Goal: Task Accomplishment & Management: Manage account settings

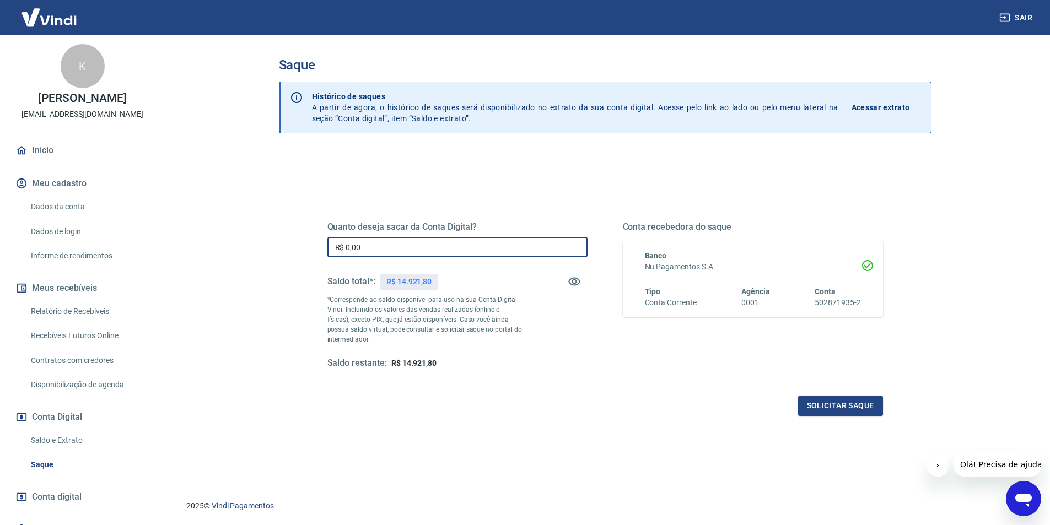
drag, startPoint x: 406, startPoint y: 246, endPoint x: 314, endPoint y: 246, distance: 92.0
click at [314, 246] on div "Quanto deseja sacar da Conta Digital? R$ 0,00 ​ Saldo total*: R$ 14.921,80 *Cor…" at bounding box center [605, 301] width 582 height 256
type input "R$ 14.920,00"
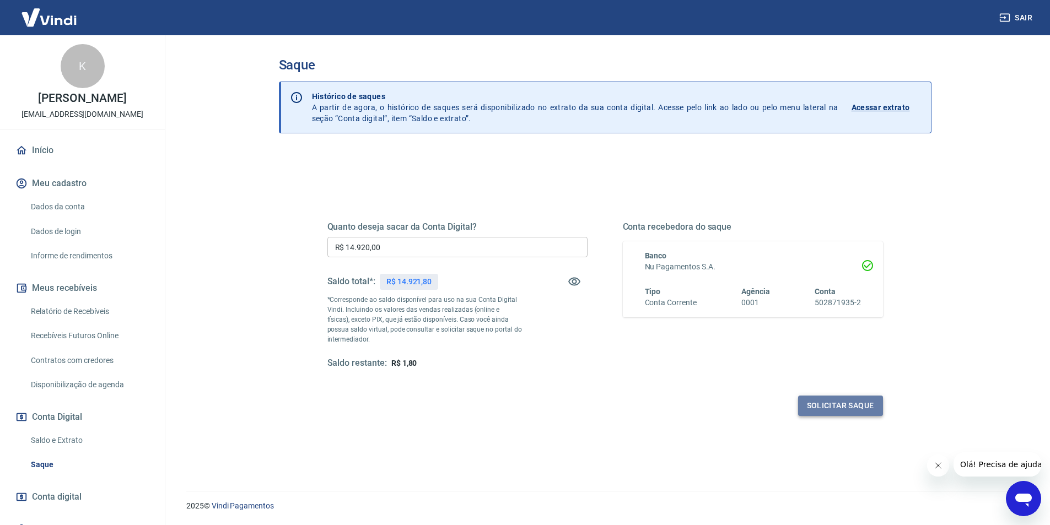
click at [843, 400] on button "Solicitar saque" at bounding box center [840, 406] width 85 height 20
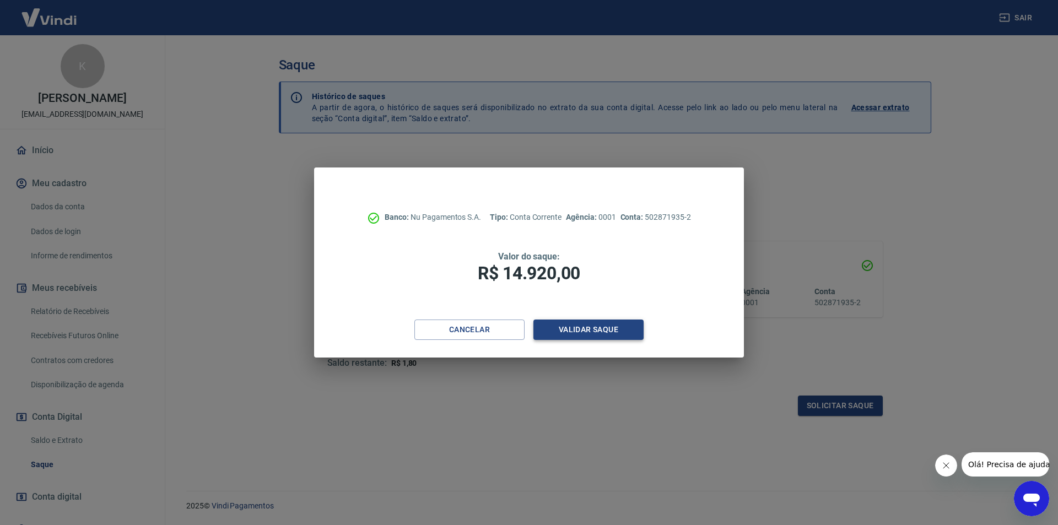
click at [580, 333] on button "Validar saque" at bounding box center [589, 330] width 110 height 20
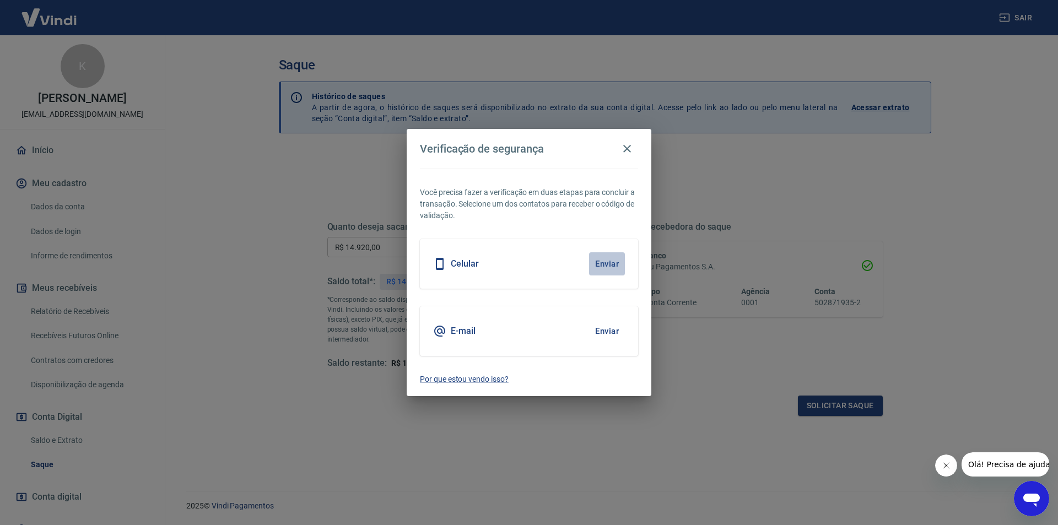
click at [620, 262] on button "Enviar" at bounding box center [607, 263] width 36 height 23
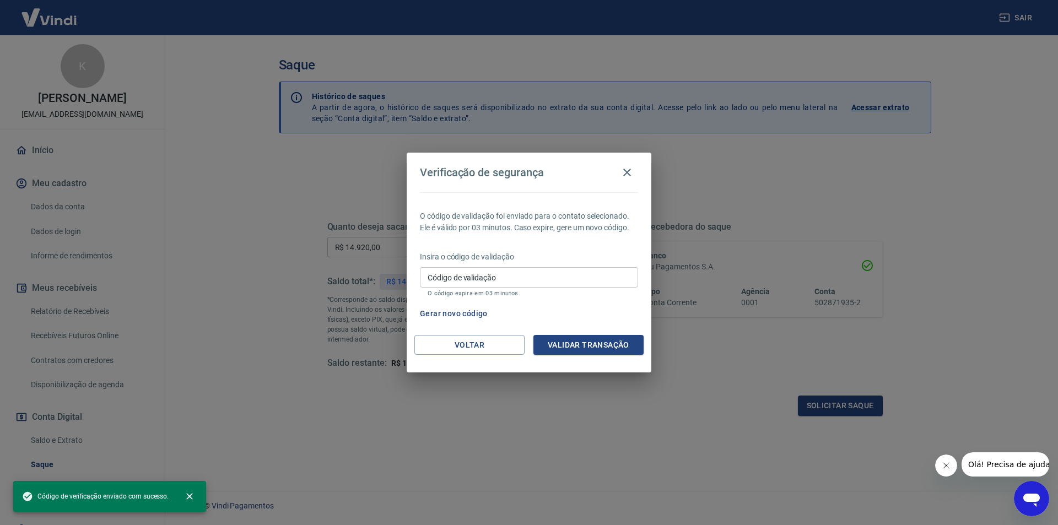
click at [609, 283] on input "Código de validação" at bounding box center [529, 277] width 218 height 20
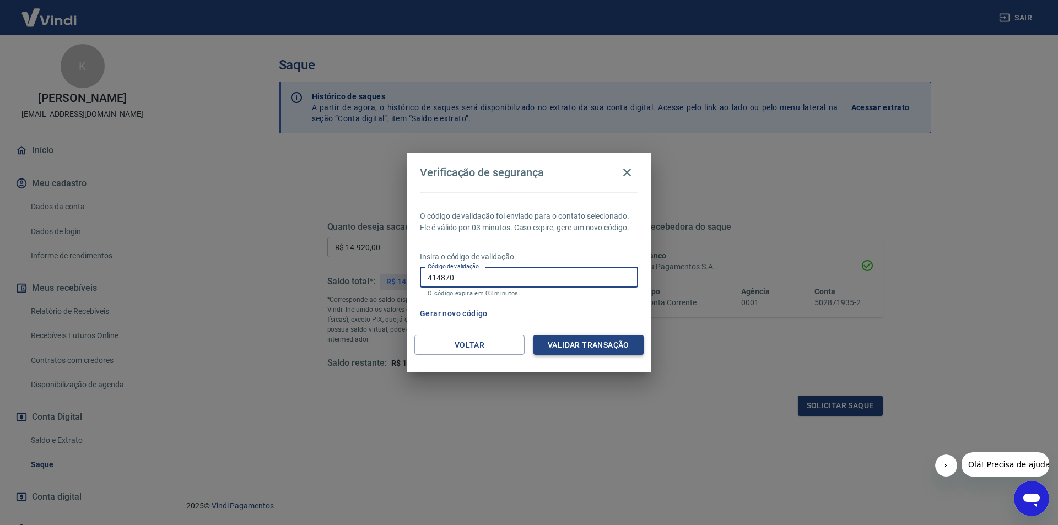
type input "414870"
click at [562, 343] on button "Validar transação" at bounding box center [589, 345] width 110 height 20
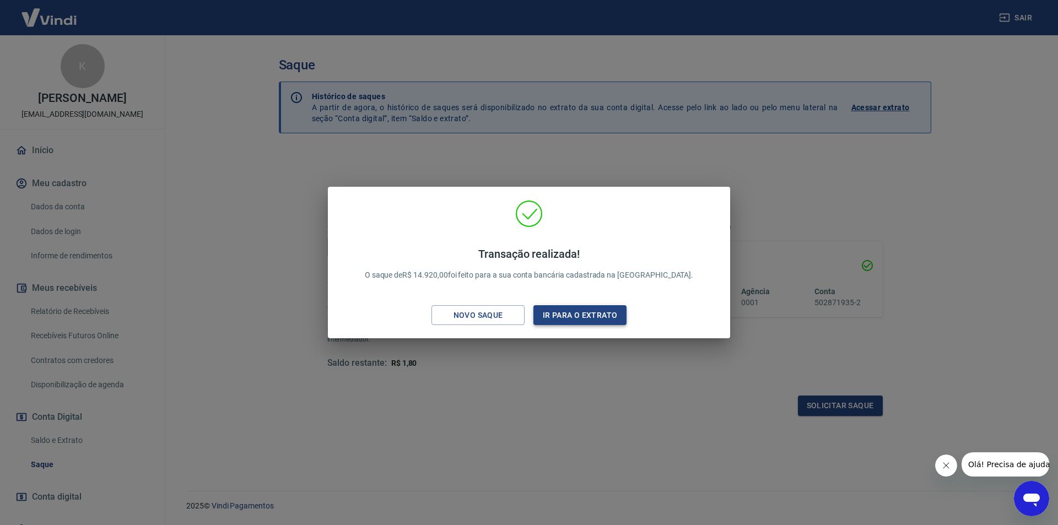
click at [557, 317] on button "Ir para o extrato" at bounding box center [580, 315] width 93 height 20
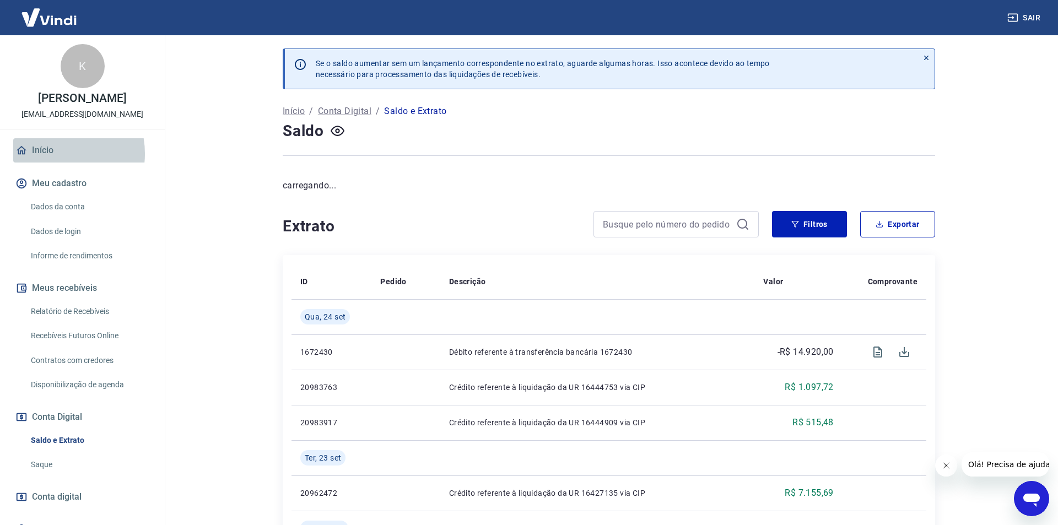
click at [50, 163] on link "Início" at bounding box center [82, 150] width 138 height 24
